Goal: Answer question/provide support

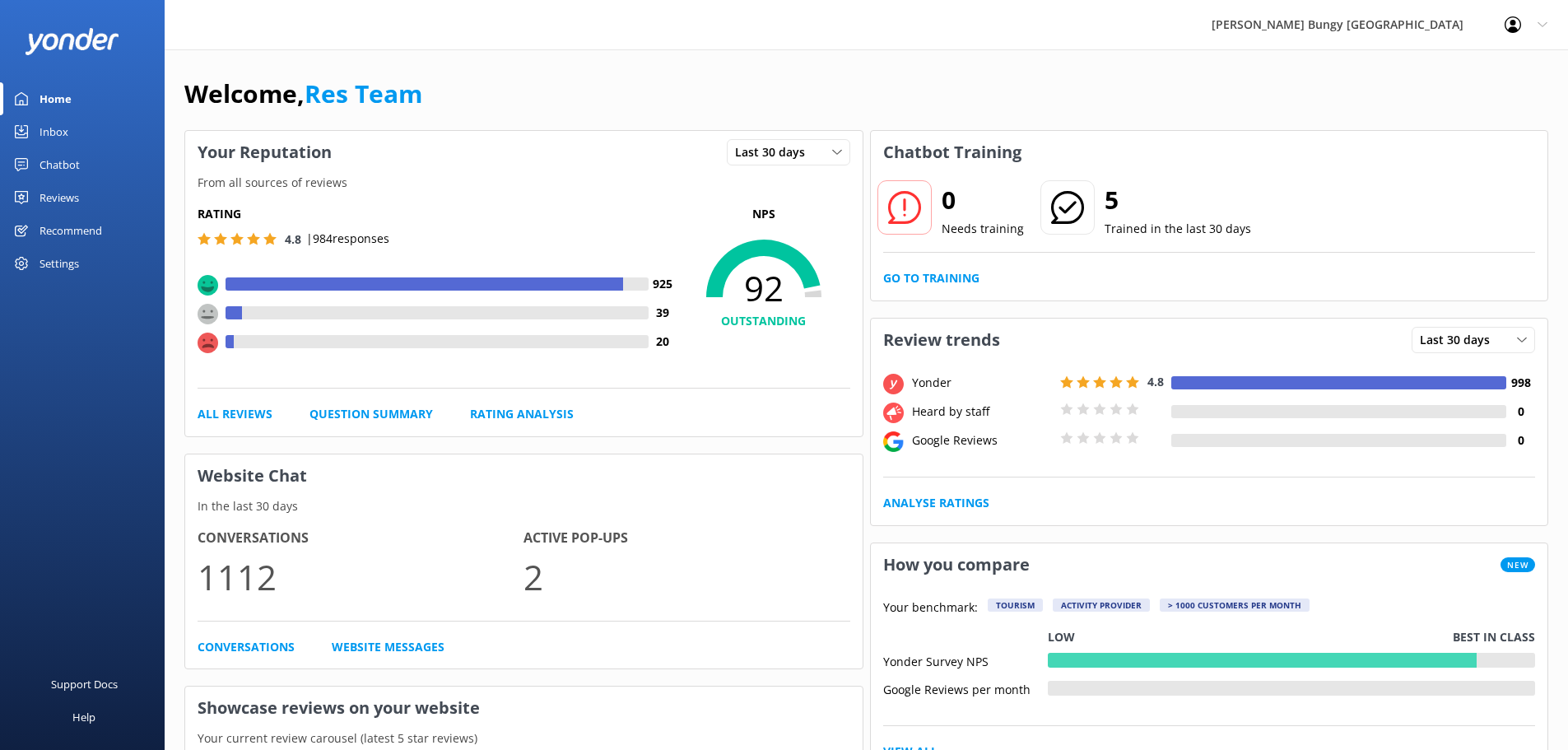
click at [85, 141] on link "Inbox" at bounding box center [82, 131] width 164 height 33
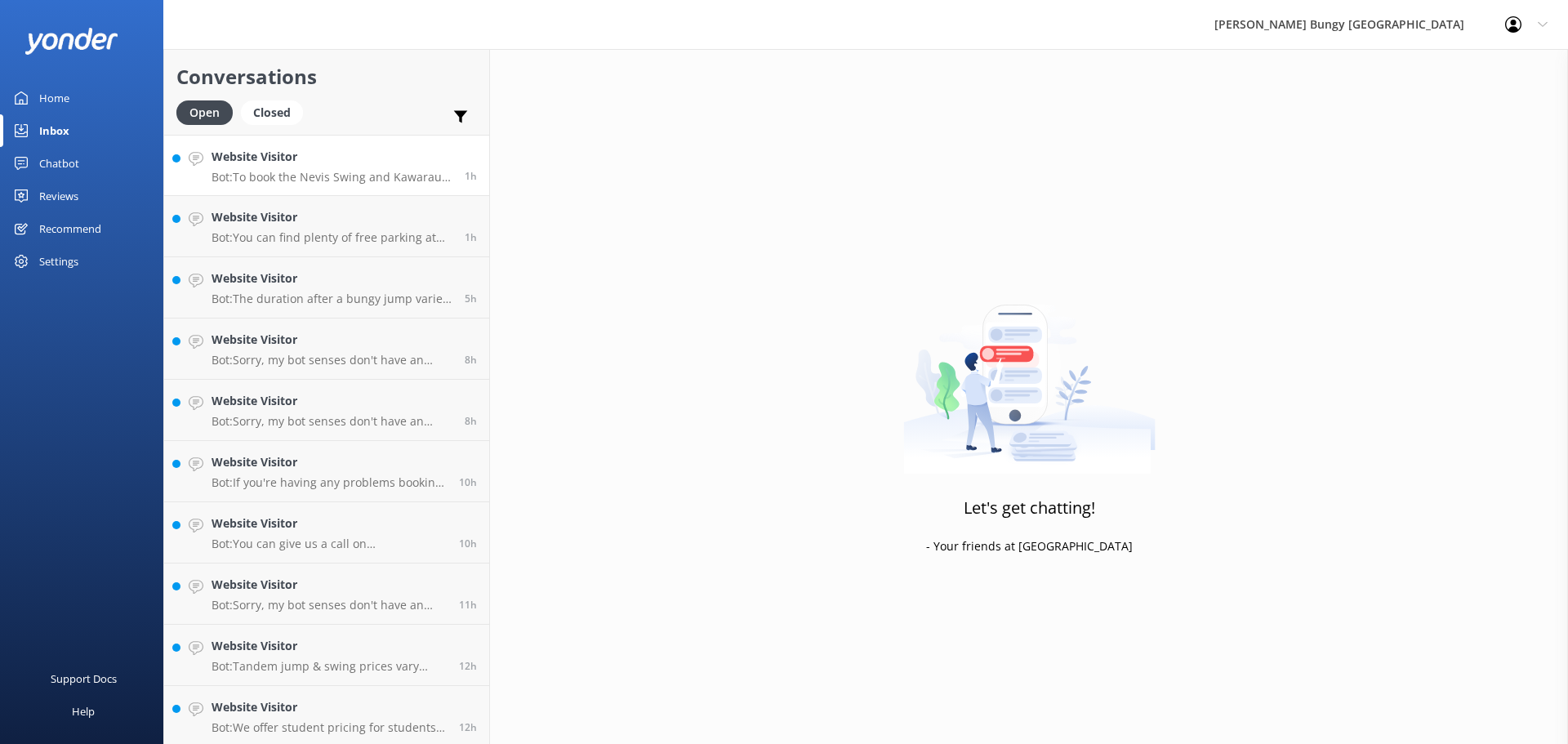
click at [271, 196] on link "Website Visitor Bot: To book the Nevis Swing and Kawarau Bungy combo, please vi…" at bounding box center [326, 166] width 325 height 62
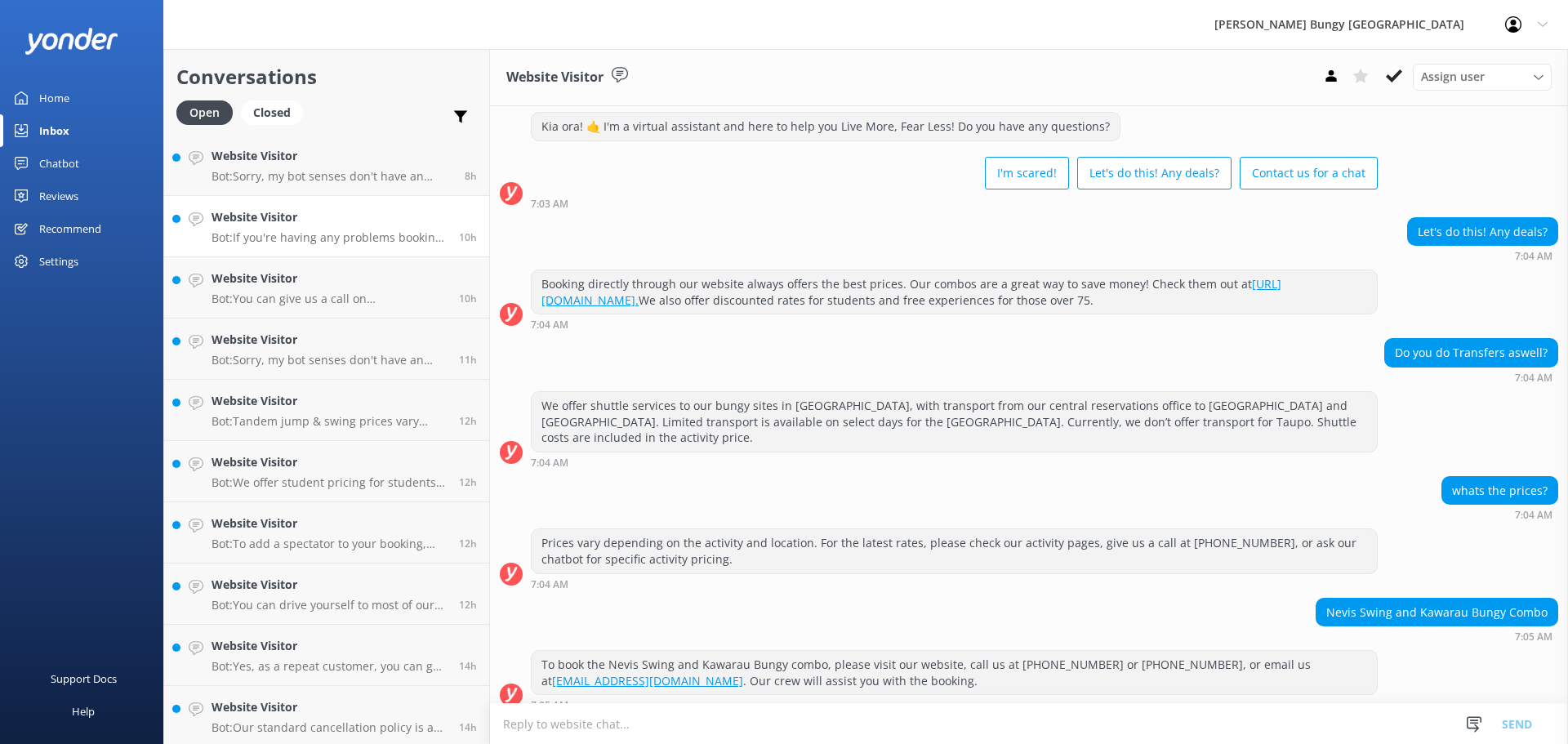
scroll to position [310, 0]
click at [337, 712] on h4 "Website Visitor" at bounding box center [330, 704] width 235 height 18
